Goal: Navigation & Orientation: Find specific page/section

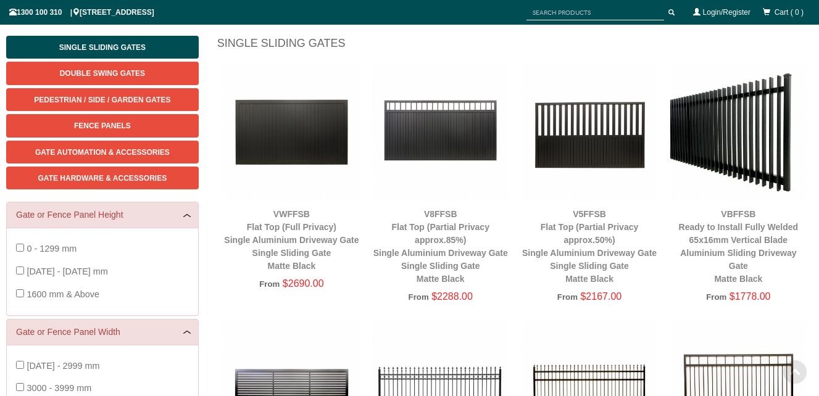
scroll to position [154, 0]
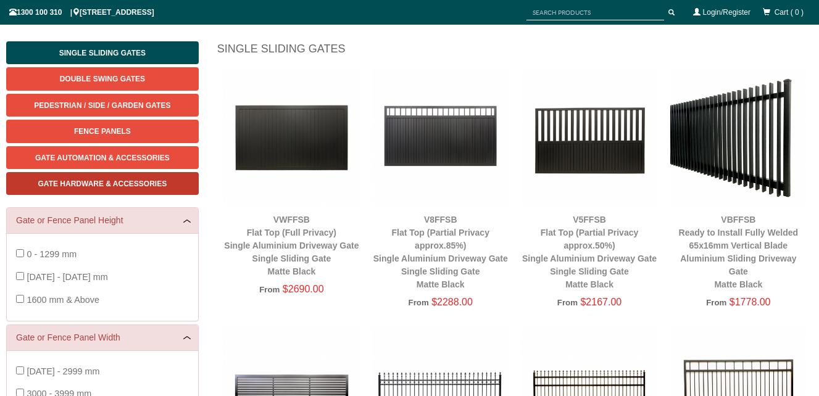
click at [136, 183] on span "Gate Hardware & Accessories" at bounding box center [102, 184] width 129 height 9
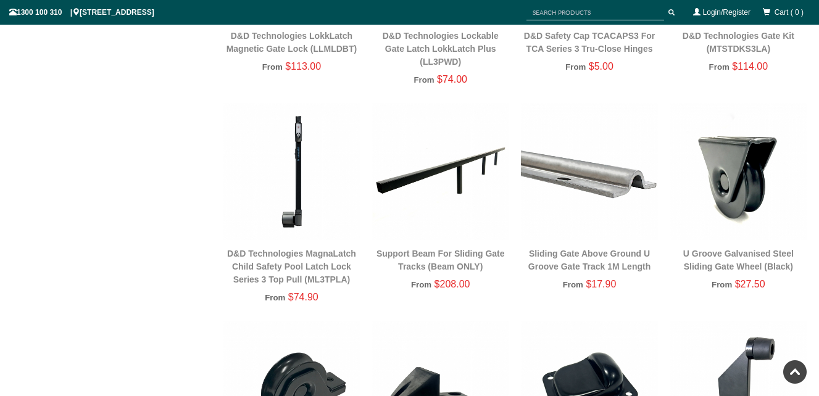
scroll to position [771, 0]
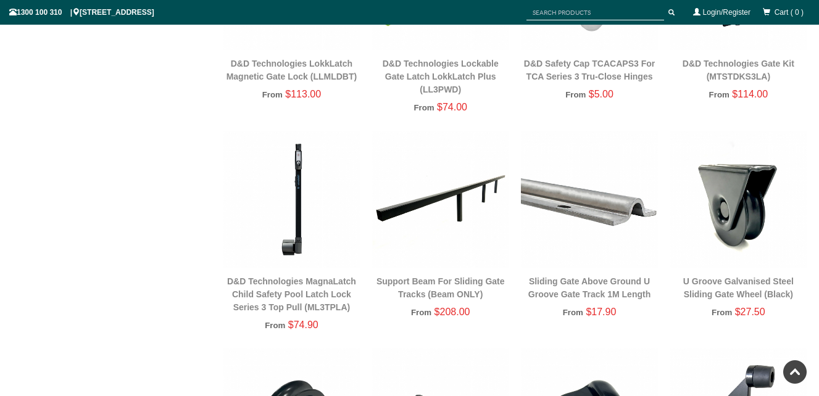
click at [421, 206] on img at bounding box center [440, 199] width 136 height 136
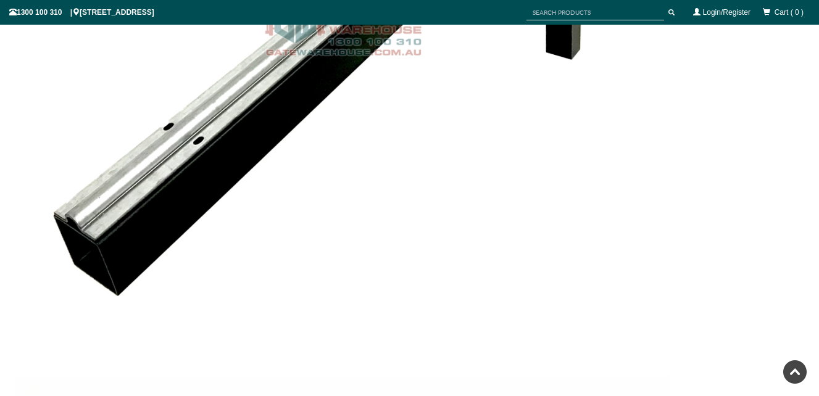
scroll to position [2870, 0]
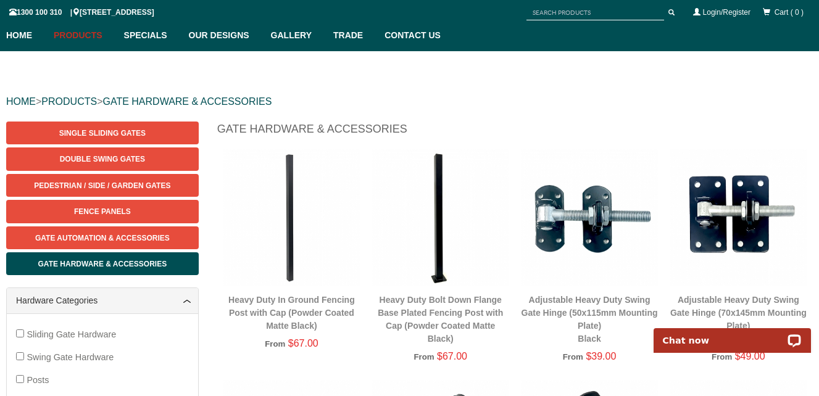
scroll to position [96, 0]
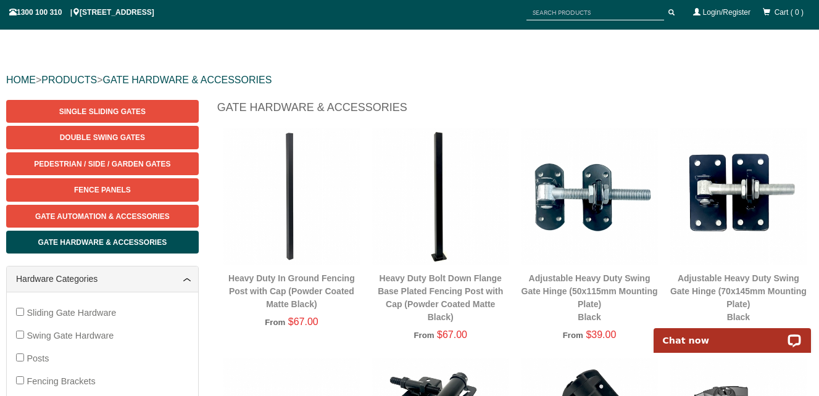
click at [268, 284] on div "Heavy Duty In Ground Fencing Post with Cap (Powder Coated Matte Black)" at bounding box center [291, 291] width 136 height 39
click at [299, 291] on link "Heavy Duty In Ground Fencing Post with Cap (Powder Coated Matte Black)" at bounding box center [291, 291] width 127 height 36
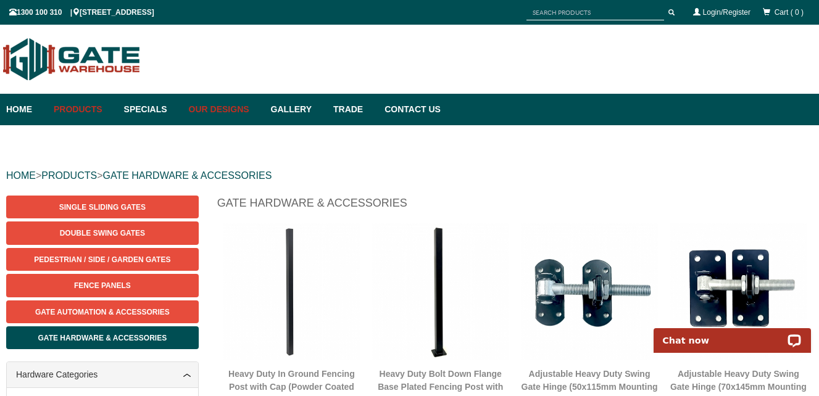
click at [263, 109] on link "Our Designs" at bounding box center [224, 109] width 82 height 31
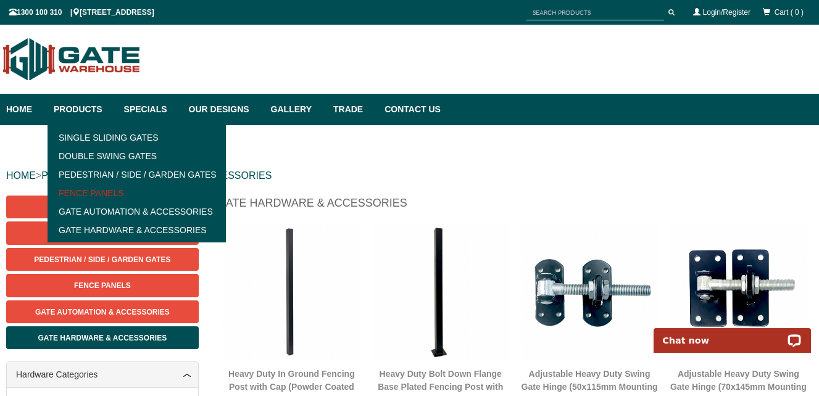
click at [120, 190] on link "Fence Panels" at bounding box center [136, 193] width 171 height 19
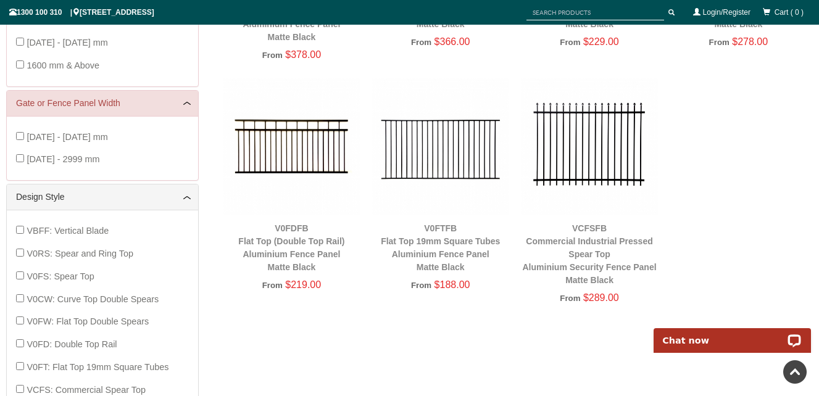
scroll to position [463, 0]
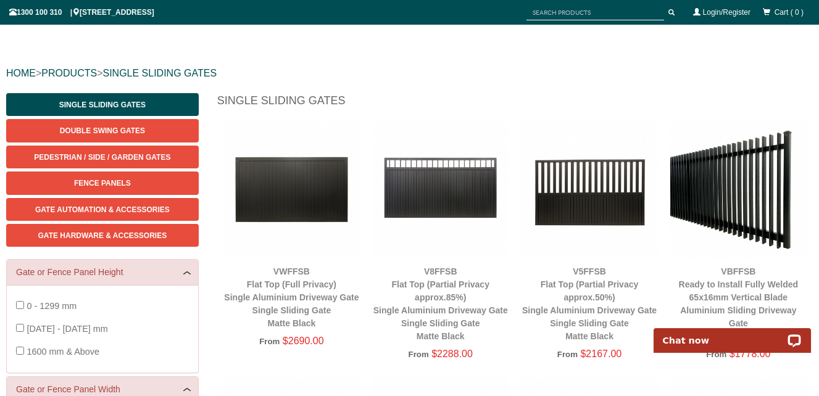
scroll to position [31, 0]
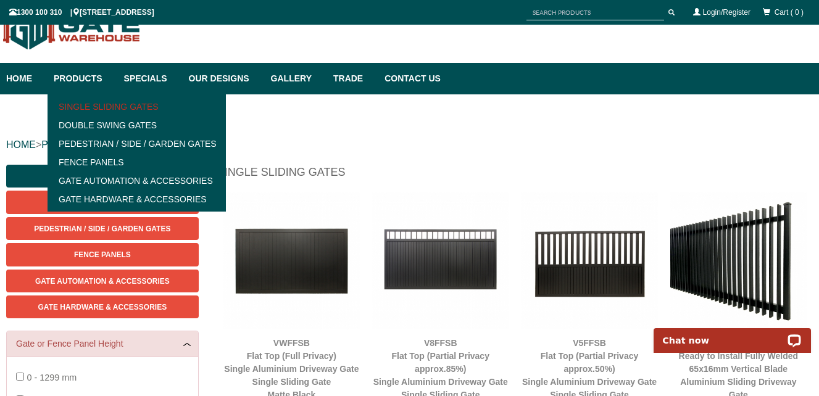
click at [110, 106] on link "Single Sliding Gates" at bounding box center [136, 107] width 171 height 19
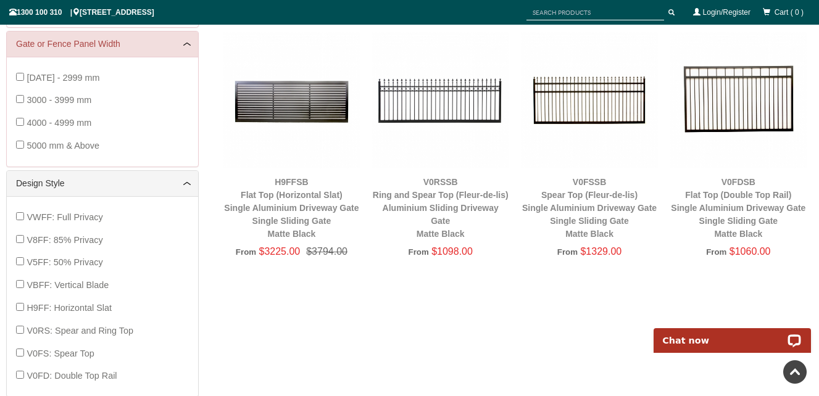
scroll to position [339, 0]
